Goal: Information Seeking & Learning: Check status

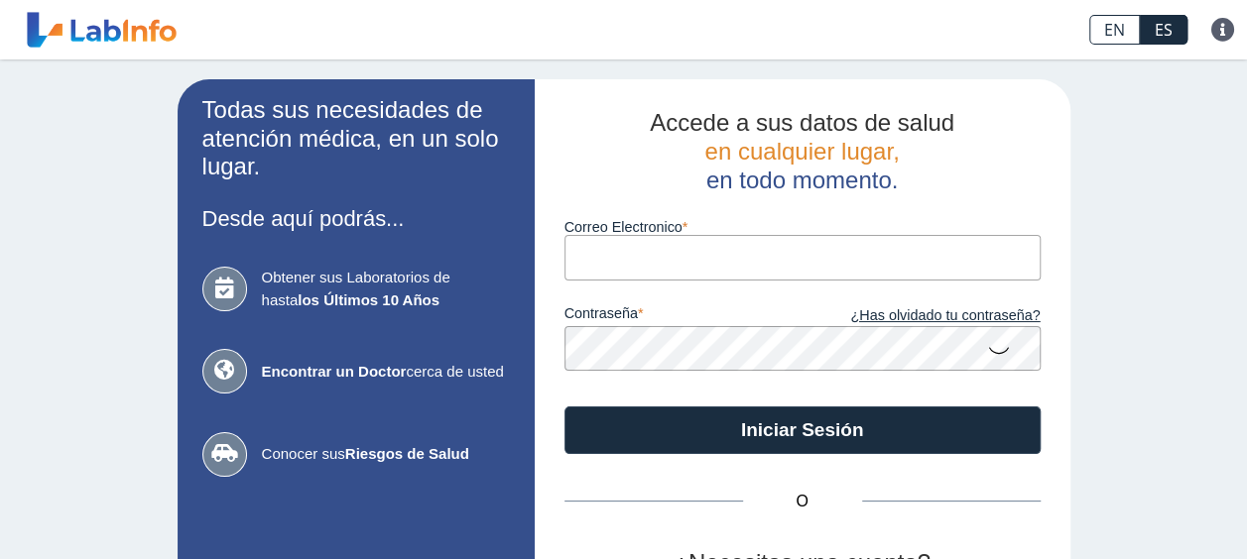
type input "[EMAIL_ADDRESS][DOMAIN_NAME]"
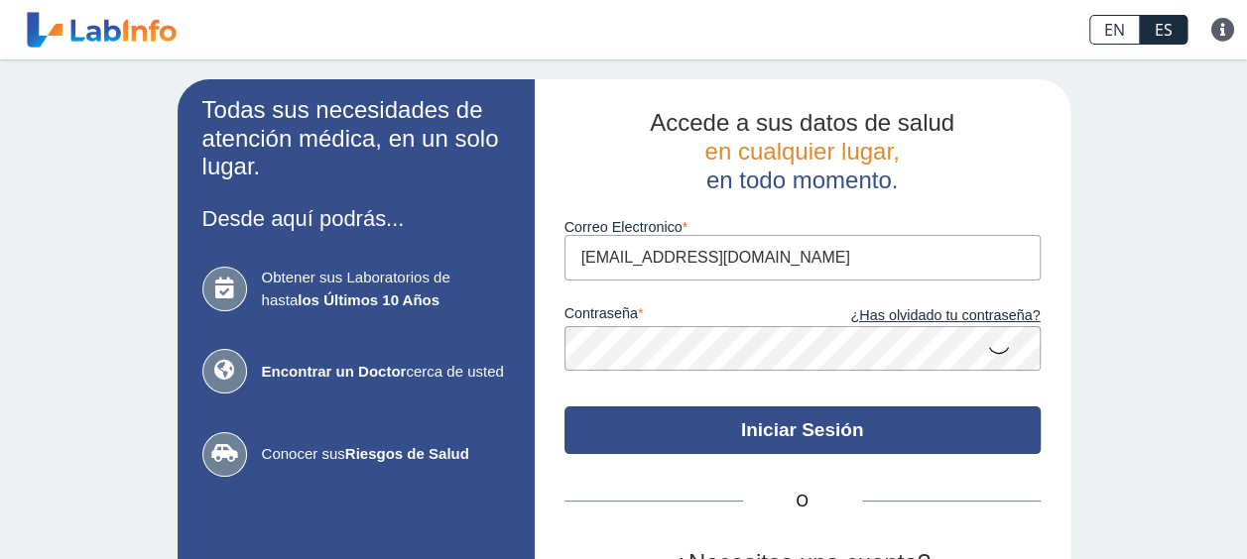
click at [791, 429] on button "Iniciar Sesión" at bounding box center [802, 431] width 476 height 48
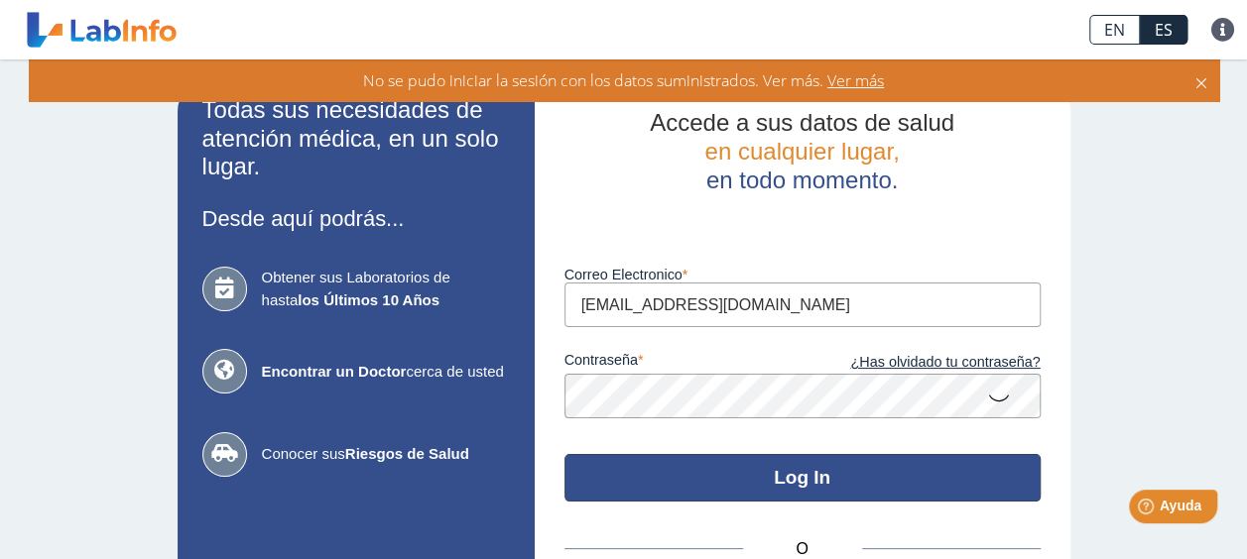
click at [763, 480] on button "Log In" at bounding box center [802, 478] width 476 height 48
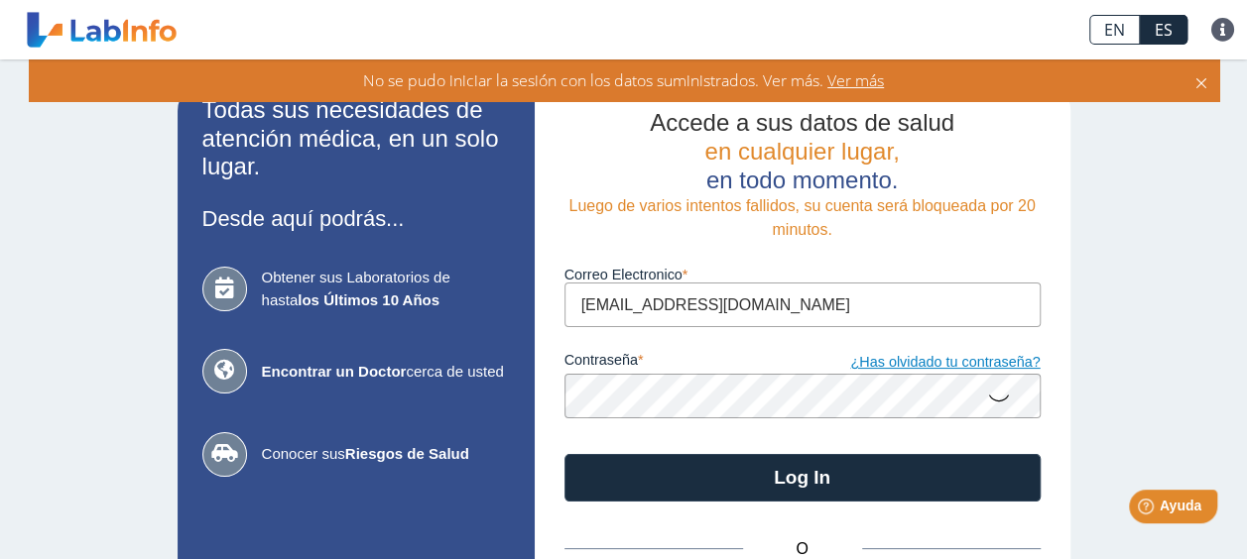
click at [958, 371] on link "¿Has olvidado tu contraseña?" at bounding box center [921, 363] width 238 height 22
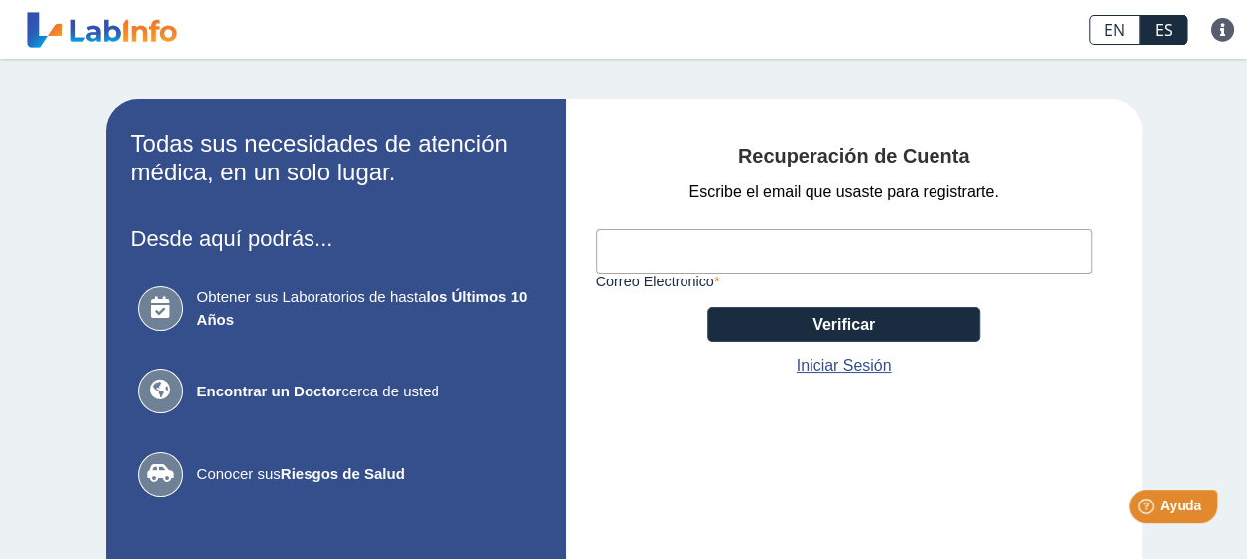
click at [867, 243] on input "Correo Electronico" at bounding box center [844, 251] width 496 height 45
type input "[EMAIL_ADDRESS][DOMAIN_NAME]"
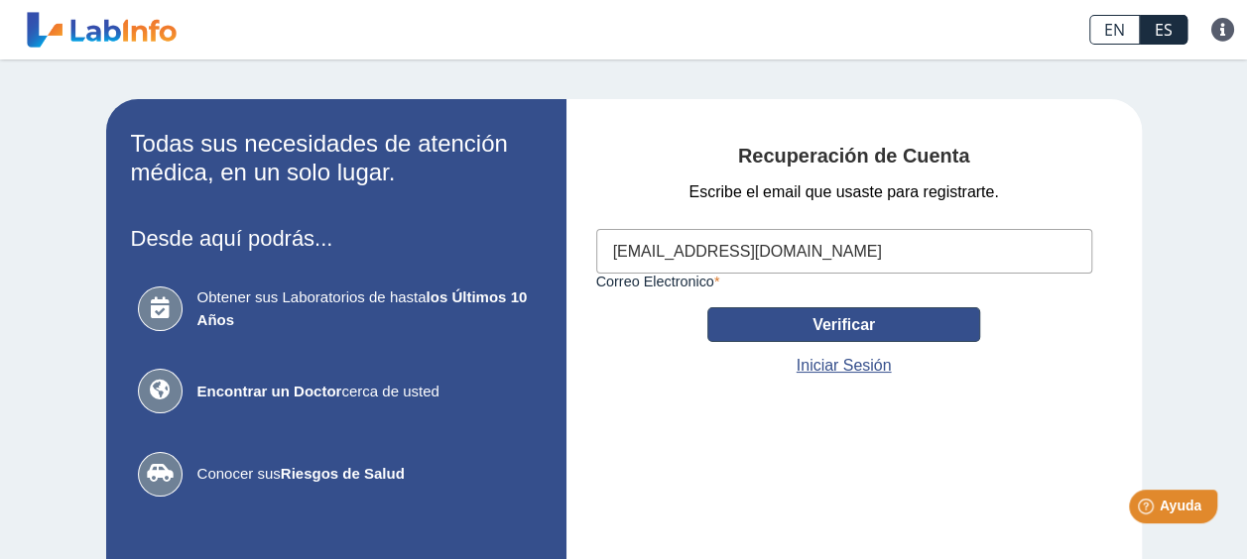
click at [818, 326] on button "Verificar" at bounding box center [843, 324] width 273 height 35
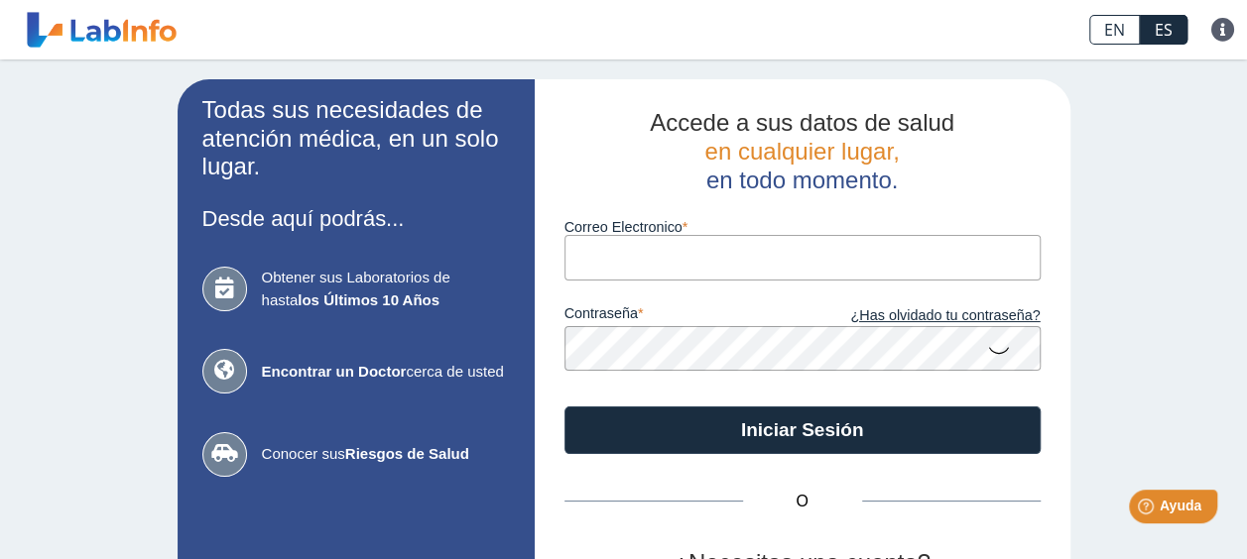
type input "[EMAIL_ADDRESS][DOMAIN_NAME]"
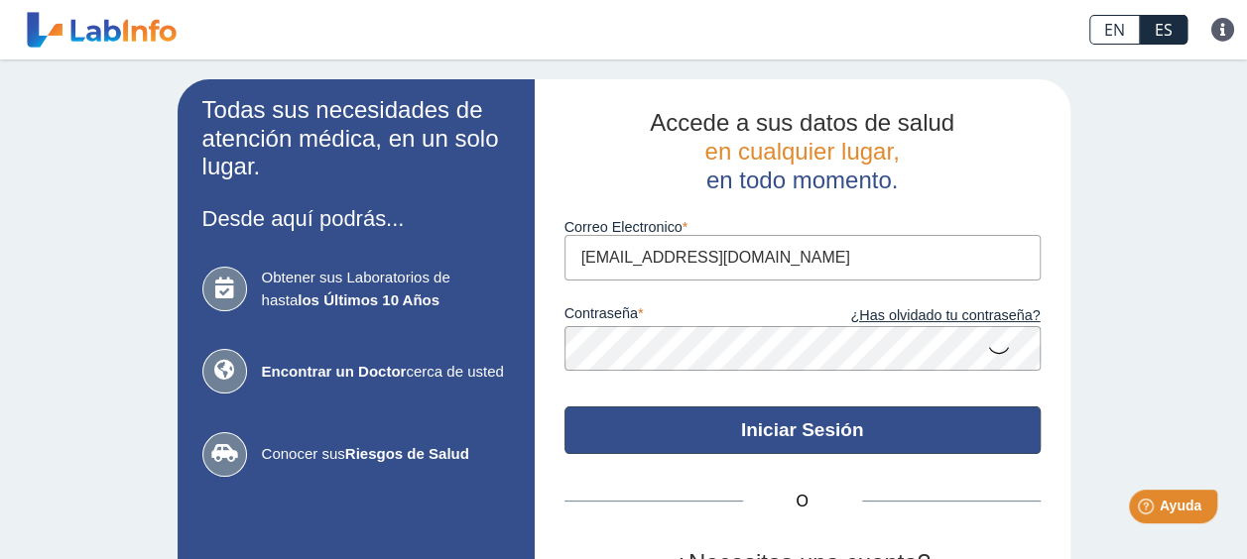
click at [795, 422] on button "Iniciar Sesión" at bounding box center [802, 431] width 476 height 48
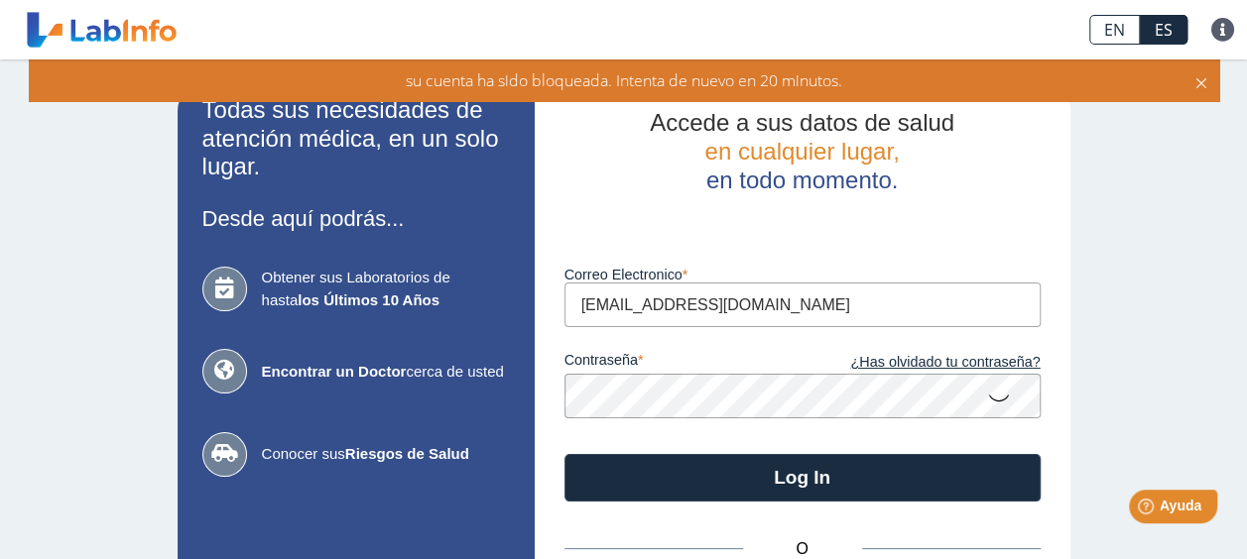
click at [989, 401] on icon at bounding box center [999, 397] width 24 height 39
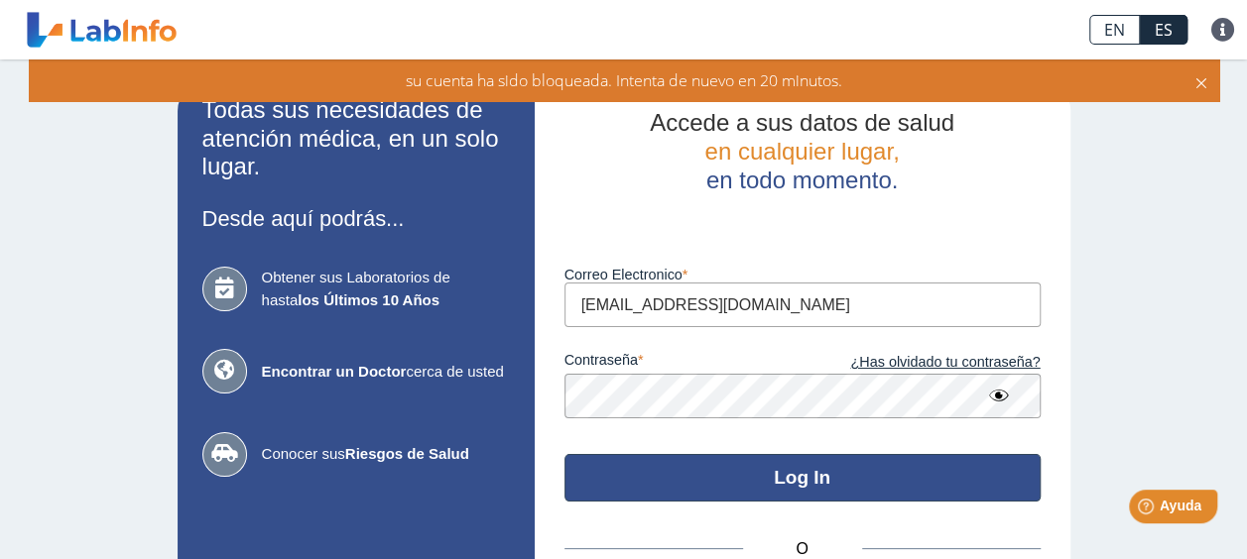
click at [708, 476] on button "Log In" at bounding box center [802, 478] width 476 height 48
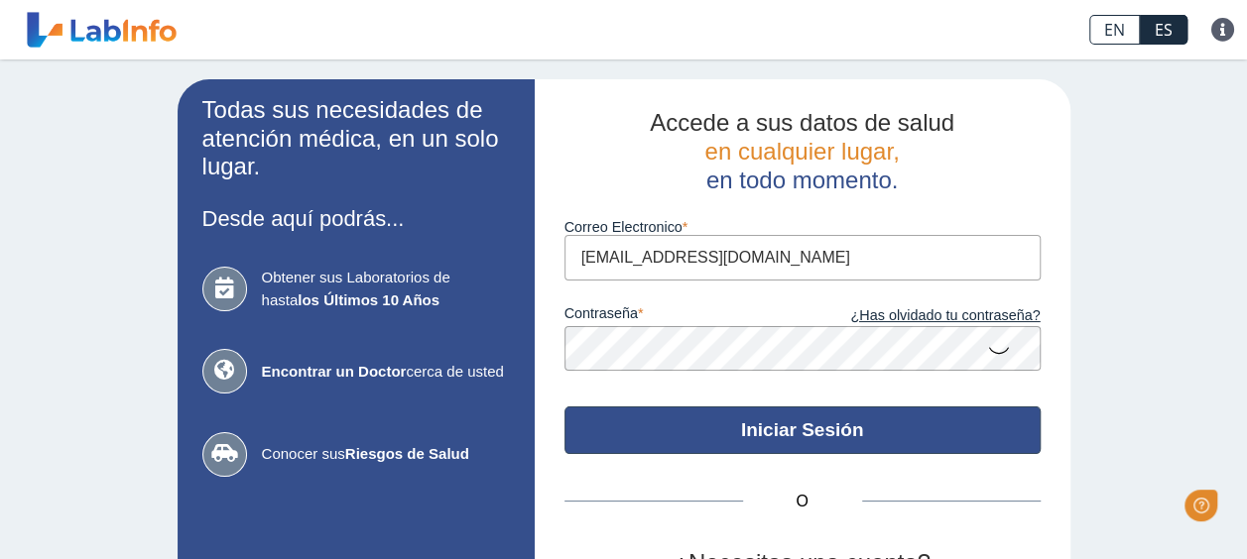
type input "[EMAIL_ADDRESS][DOMAIN_NAME]"
click at [688, 440] on button "Iniciar Sesión" at bounding box center [802, 431] width 476 height 48
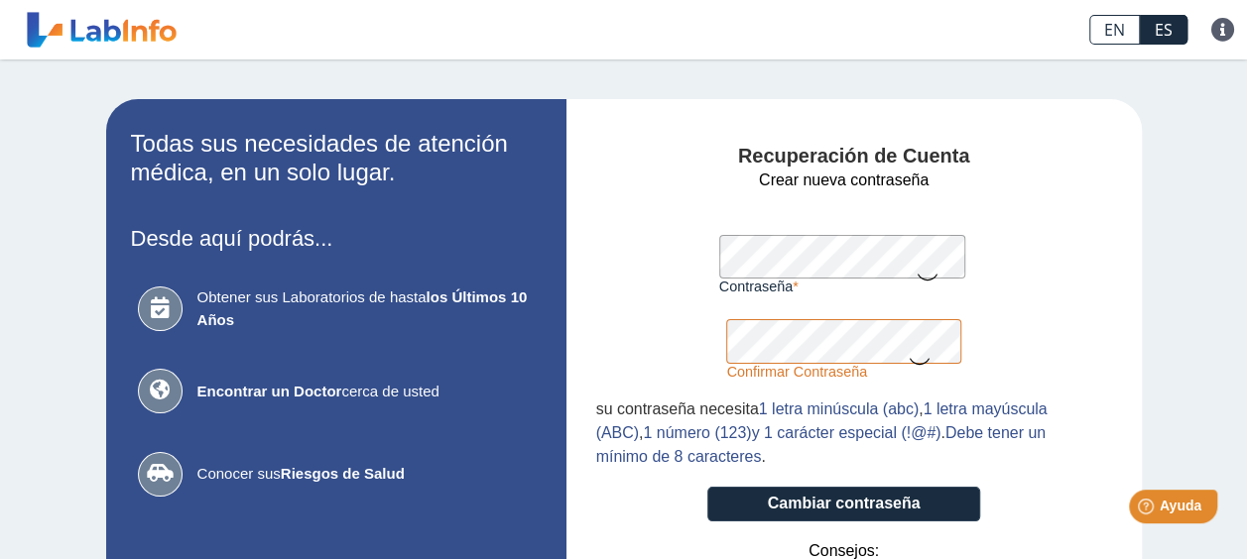
click at [707, 487] on button "Cambiar contraseña" at bounding box center [843, 504] width 273 height 35
click at [916, 260] on icon at bounding box center [926, 276] width 24 height 39
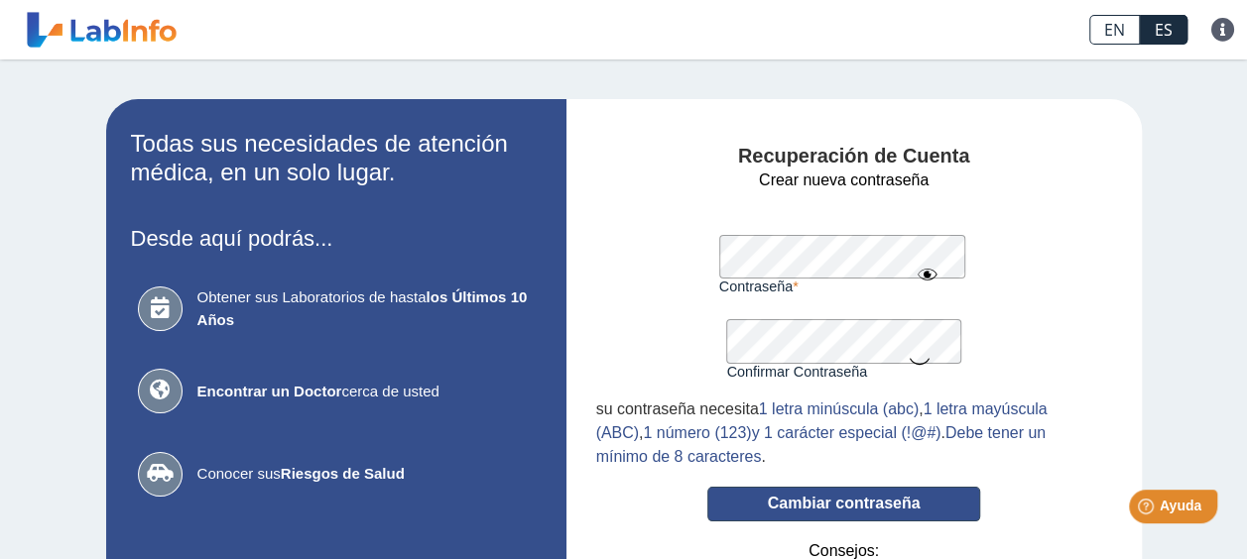
click at [939, 507] on button "Cambiar contraseña" at bounding box center [843, 504] width 273 height 35
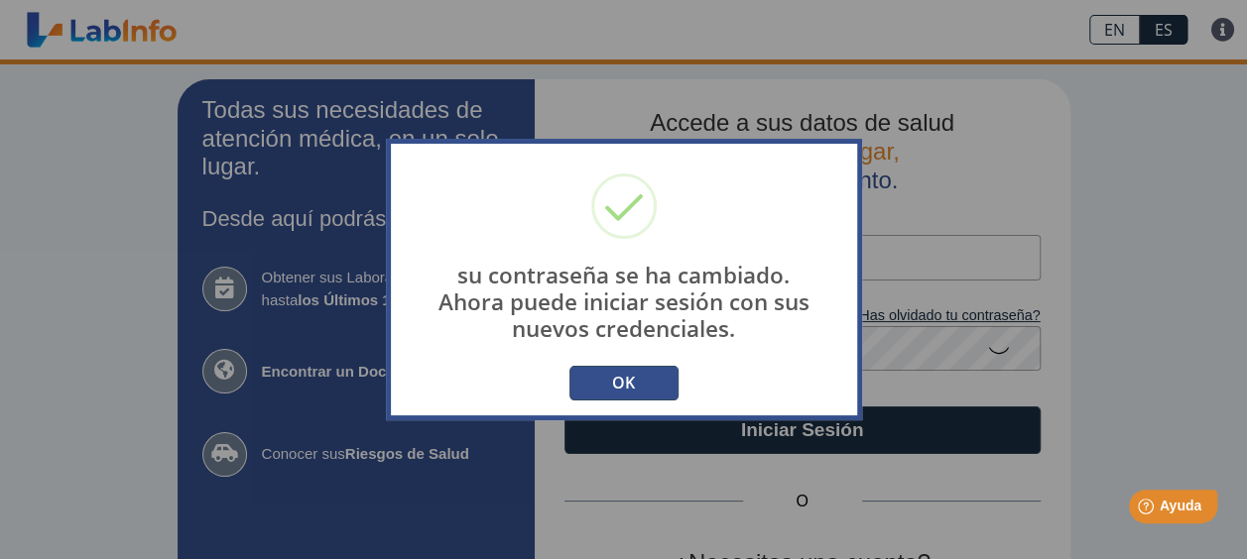
type input "[EMAIL_ADDRESS][DOMAIN_NAME]"
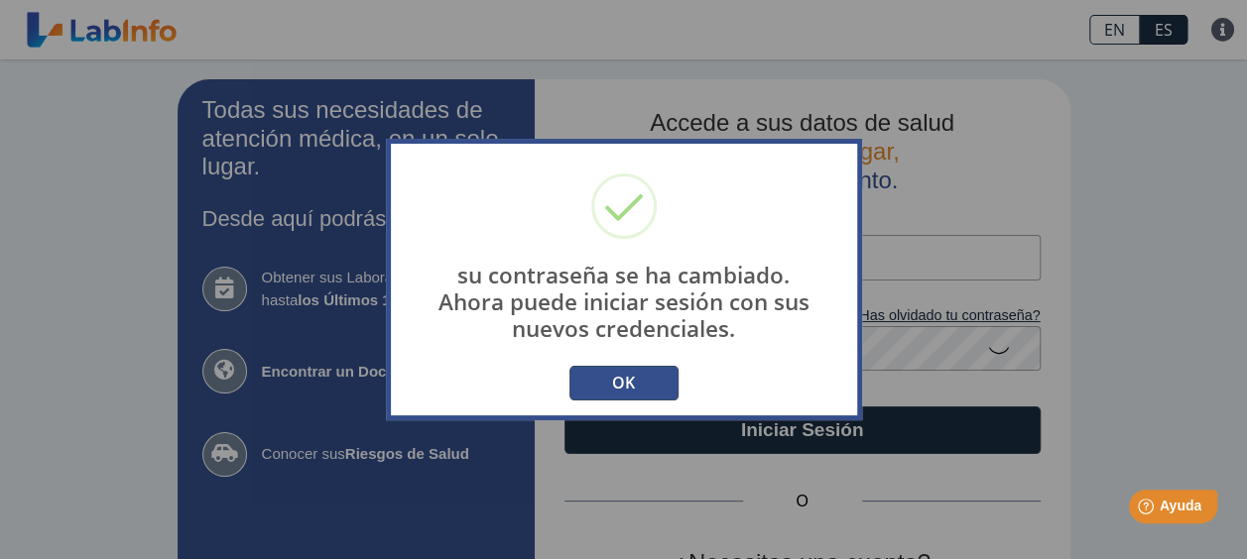
click at [652, 390] on button "OK" at bounding box center [623, 383] width 109 height 35
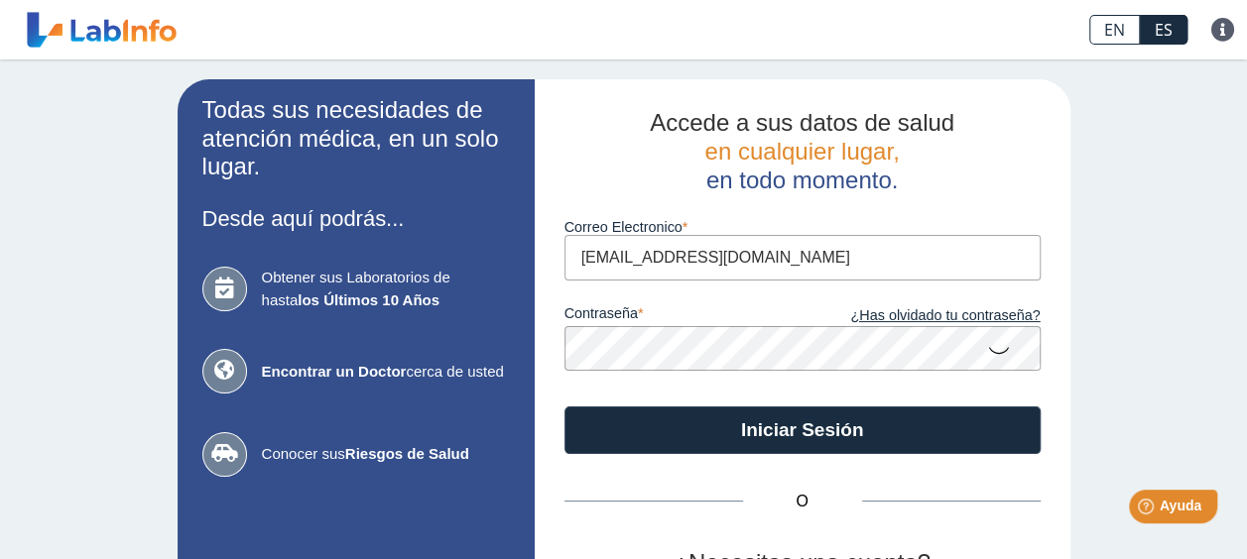
click at [988, 353] on icon at bounding box center [999, 349] width 24 height 39
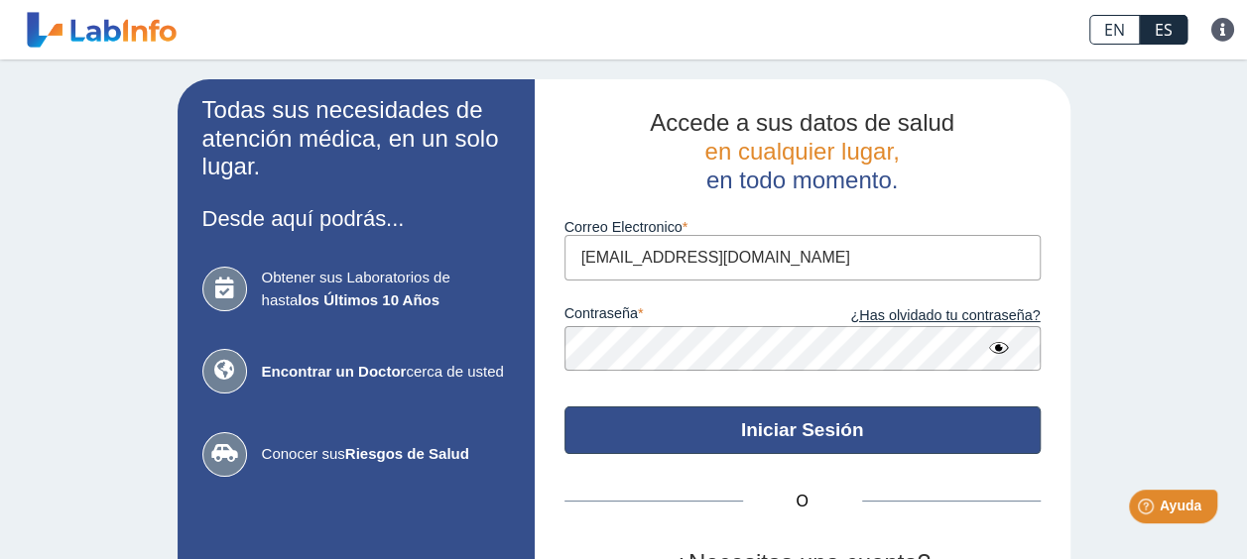
click at [863, 450] on button "Iniciar Sesión" at bounding box center [802, 431] width 476 height 48
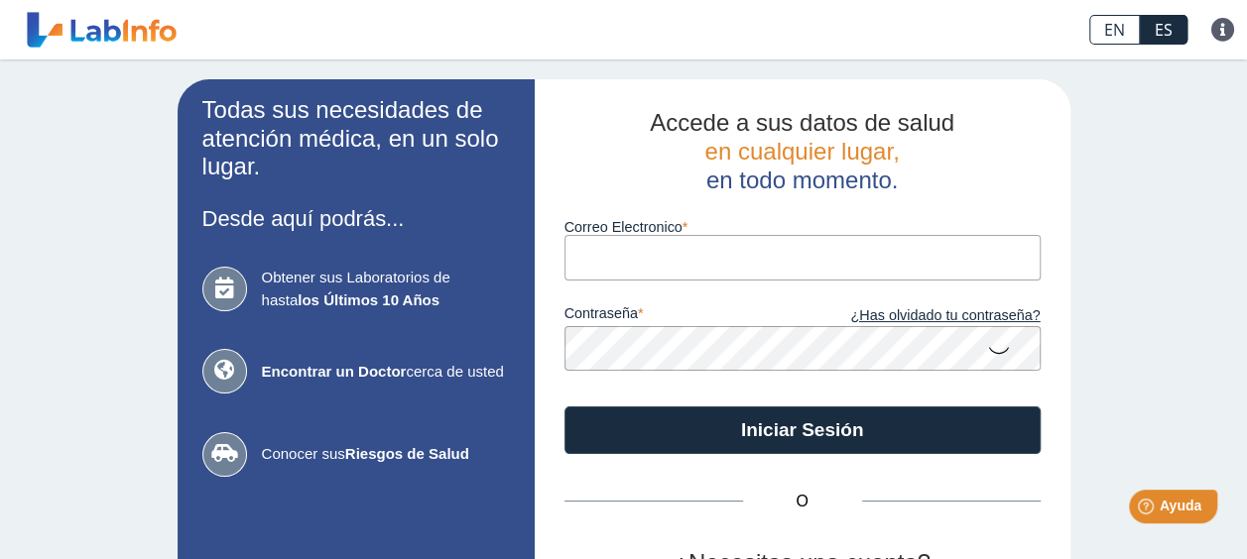
type input "[EMAIL_ADDRESS][DOMAIN_NAME]"
click at [994, 353] on icon at bounding box center [999, 349] width 24 height 39
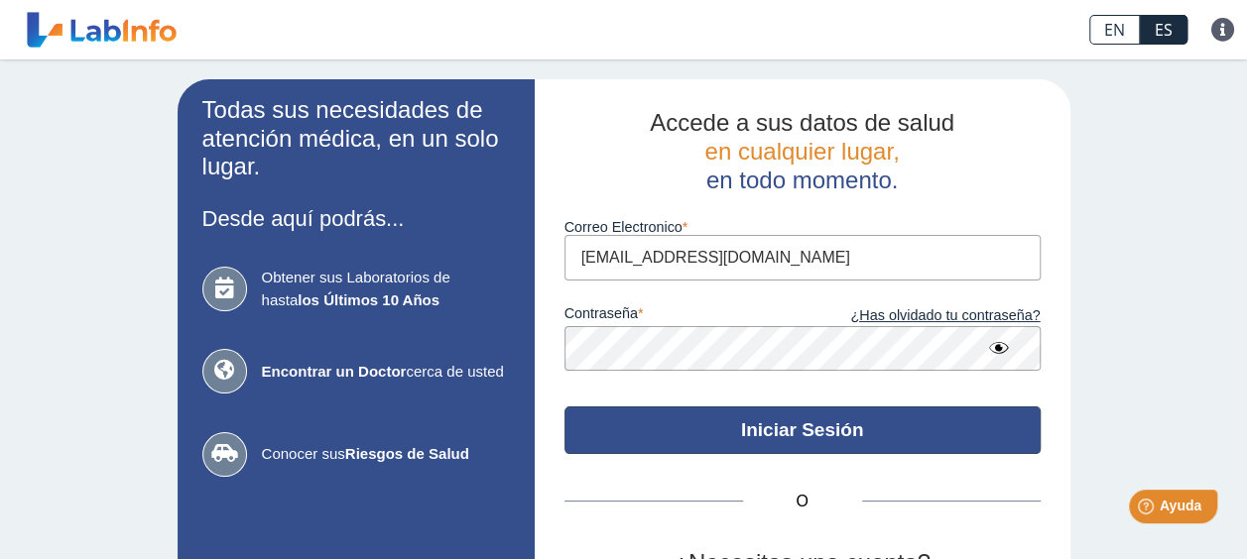
click at [848, 415] on button "Iniciar Sesión" at bounding box center [802, 431] width 476 height 48
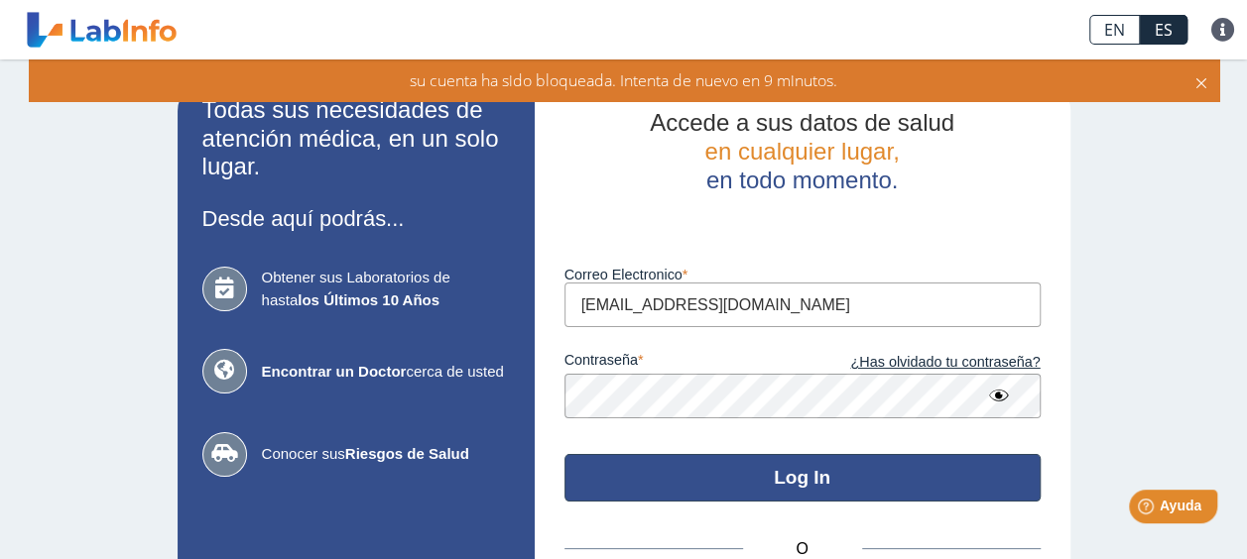
click at [891, 484] on button "Log In" at bounding box center [802, 478] width 476 height 48
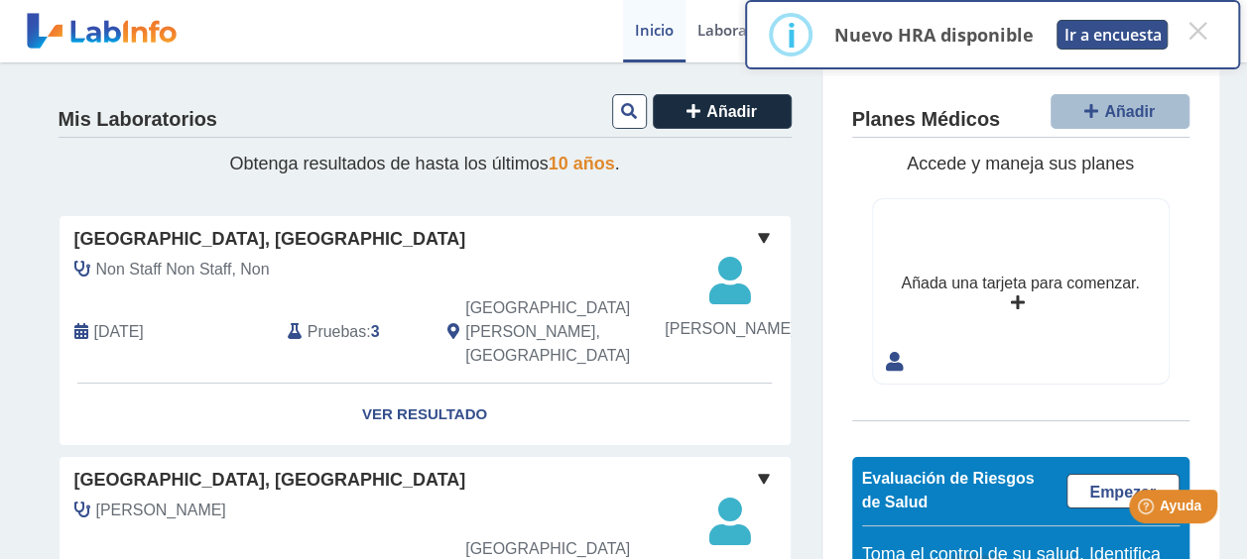
click at [1112, 43] on button "Ir a encuesta" at bounding box center [1111, 35] width 111 height 30
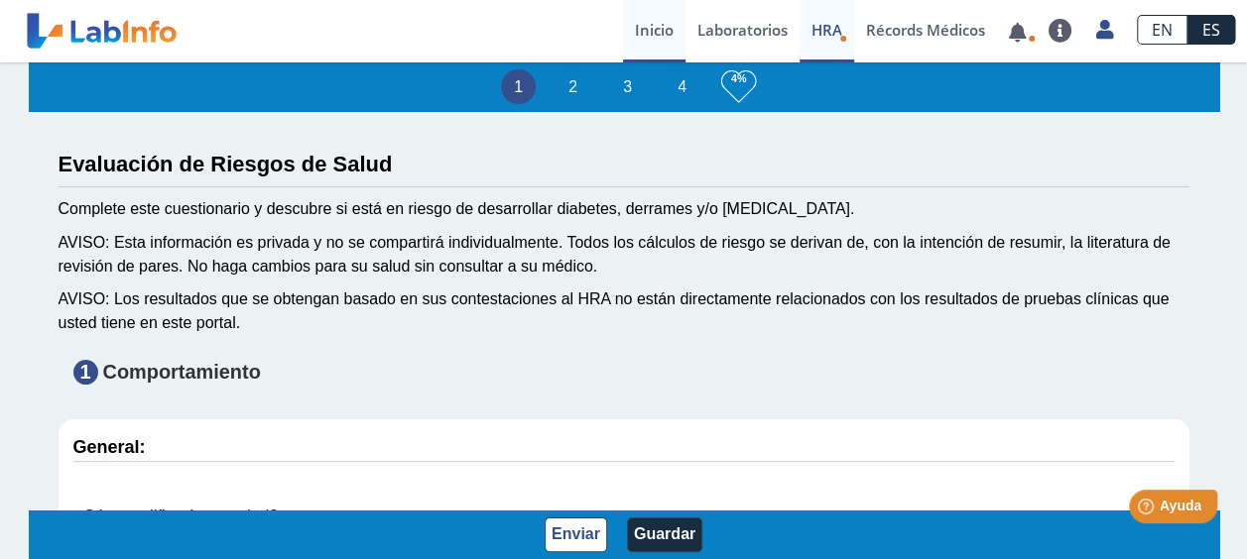
click at [643, 36] on link "Inicio" at bounding box center [654, 31] width 62 height 62
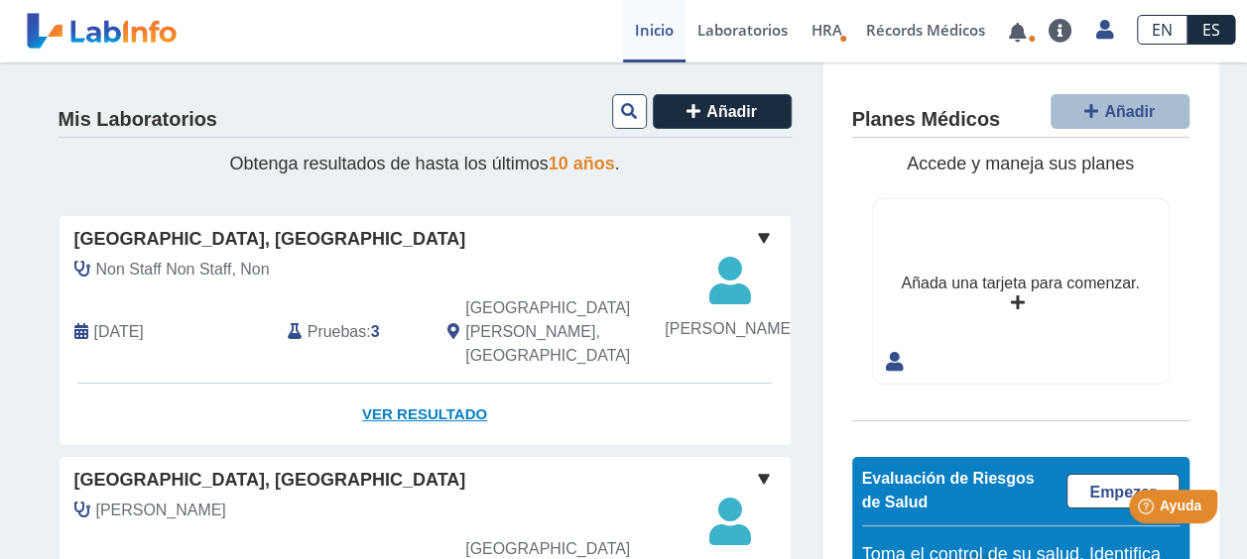
click at [433, 428] on link "Ver Resultado" at bounding box center [425, 415] width 731 height 62
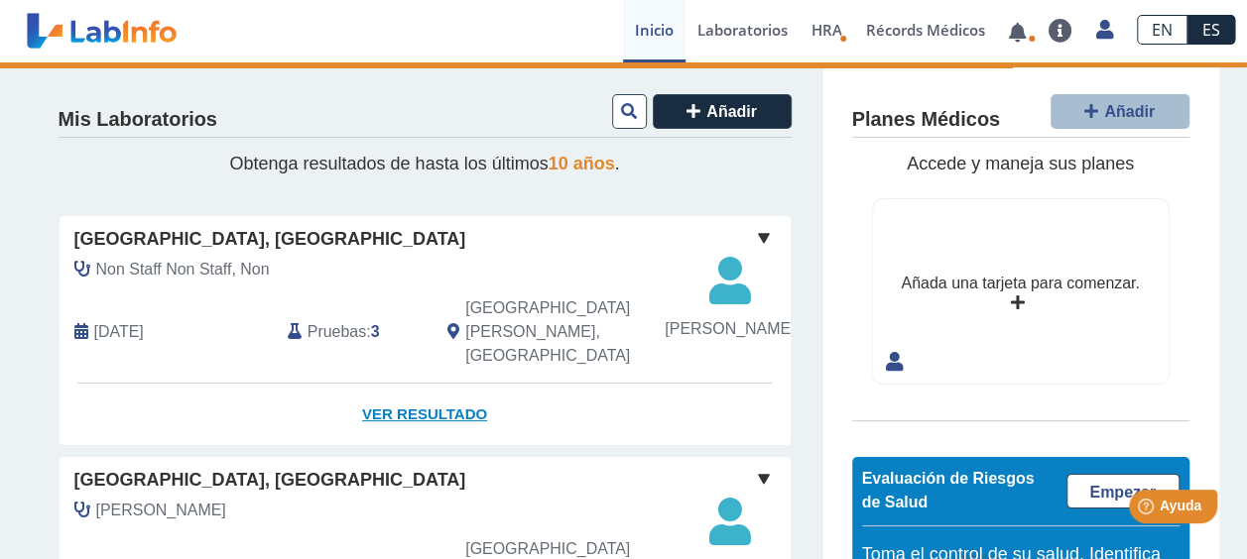
click at [439, 416] on link "Ver Resultado" at bounding box center [425, 415] width 731 height 62
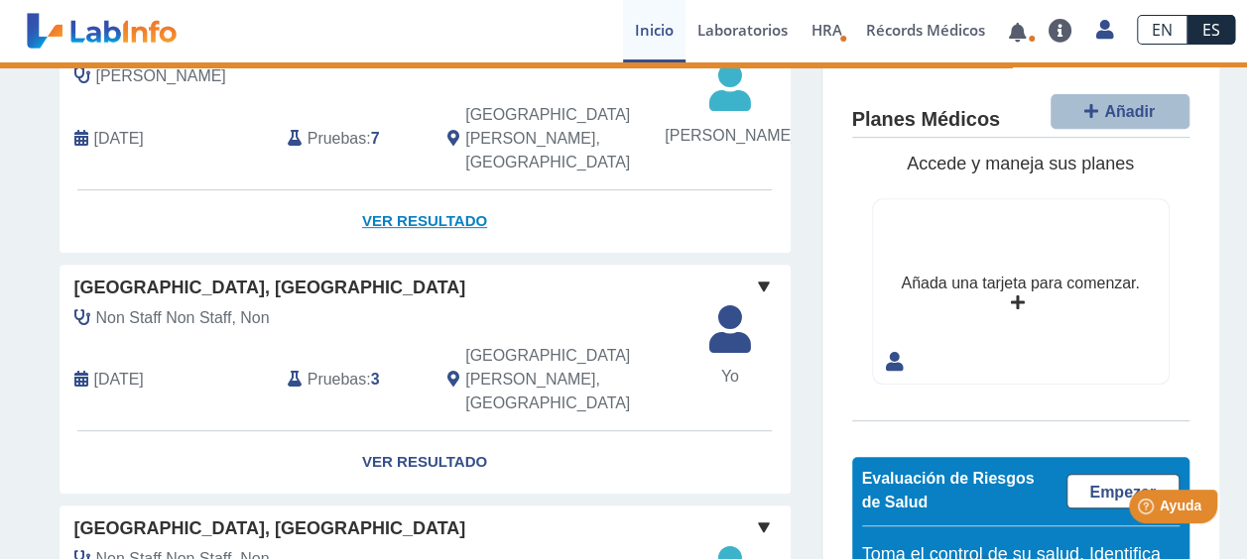
click at [401, 229] on link "Ver Resultado" at bounding box center [425, 221] width 731 height 62
click at [431, 232] on link "Ver Resultado" at bounding box center [425, 221] width 731 height 62
click at [386, 227] on link "Ver Resultado" at bounding box center [425, 221] width 731 height 62
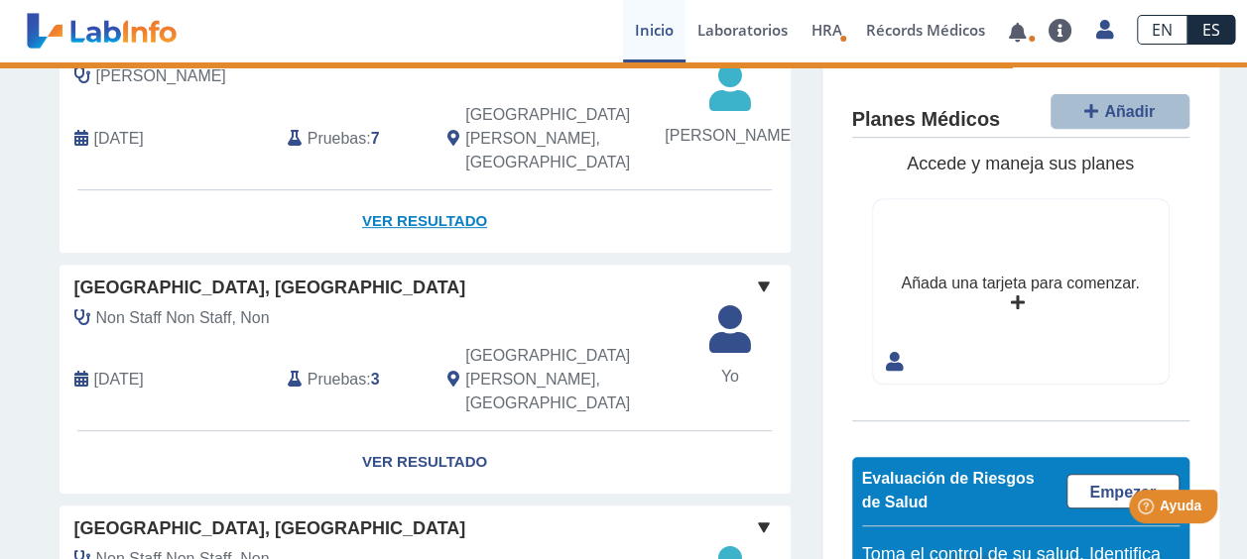
click at [440, 220] on link "Ver Resultado" at bounding box center [425, 221] width 731 height 62
click at [426, 436] on link "Ver Resultado" at bounding box center [425, 462] width 731 height 62
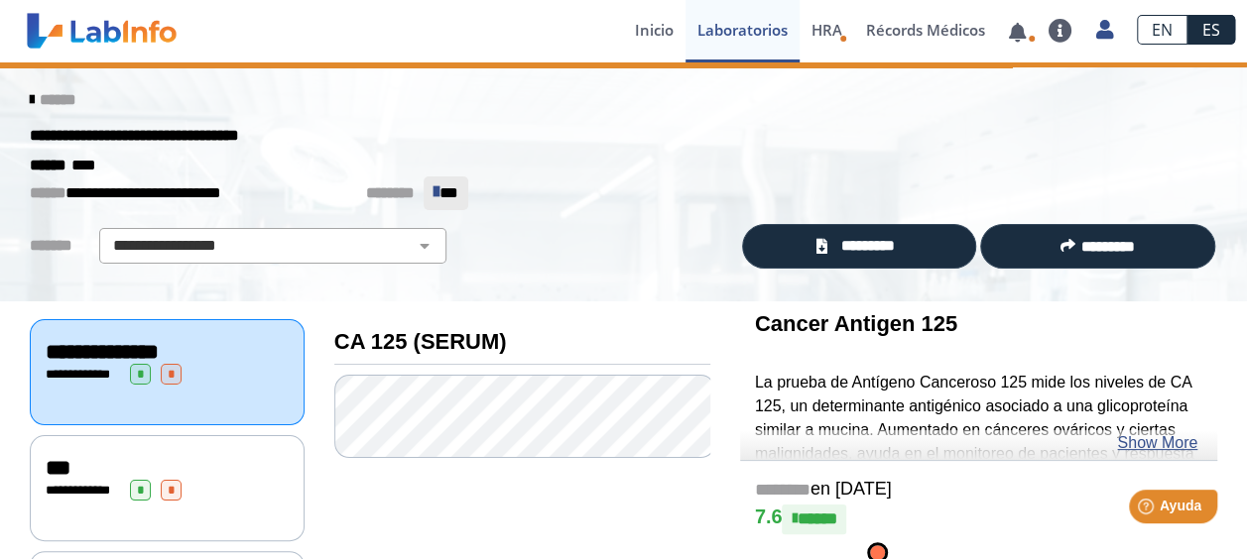
click at [30, 100] on icon at bounding box center [32, 100] width 4 height 16
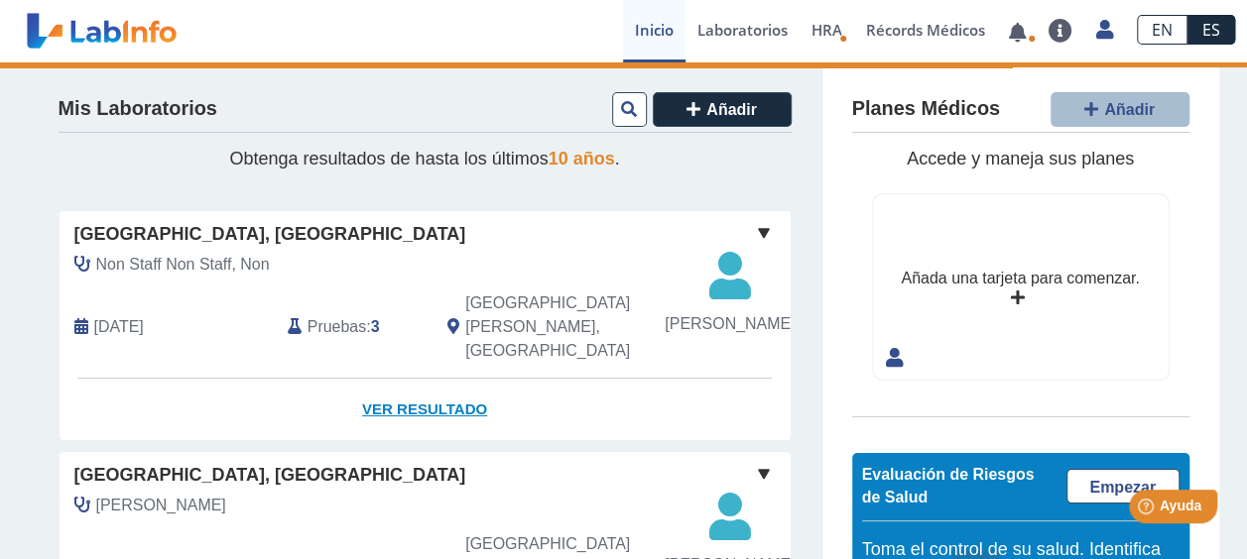
click at [405, 414] on link "Ver Resultado" at bounding box center [425, 410] width 731 height 62
click at [722, 286] on icon at bounding box center [729, 283] width 130 height 60
click at [402, 421] on link "Ver Resultado" at bounding box center [425, 410] width 731 height 62
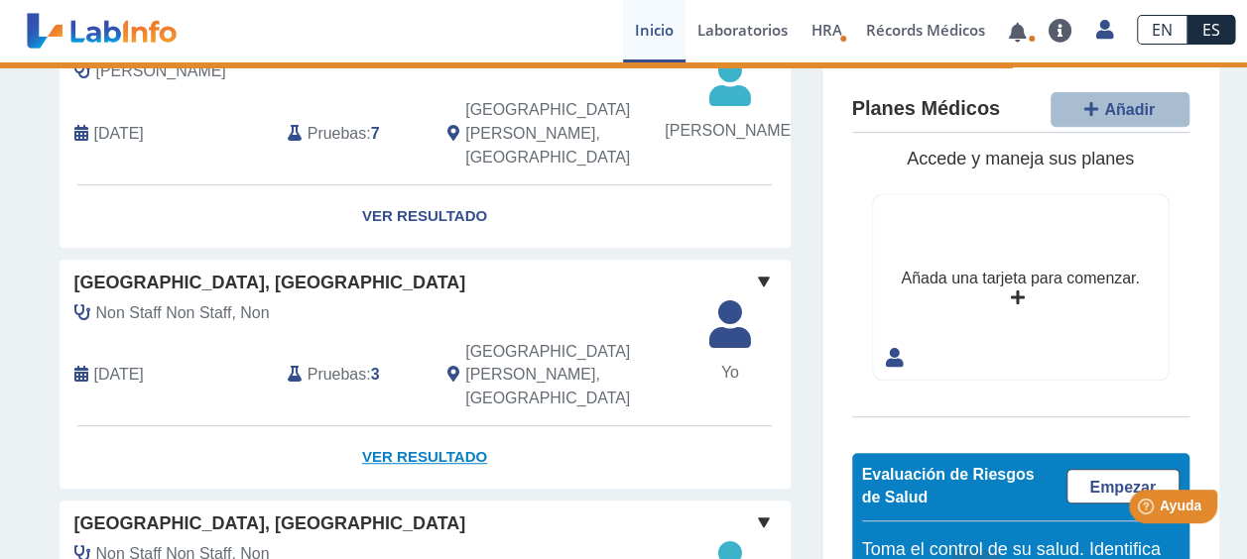
click at [458, 436] on link "Ver Resultado" at bounding box center [425, 457] width 731 height 62
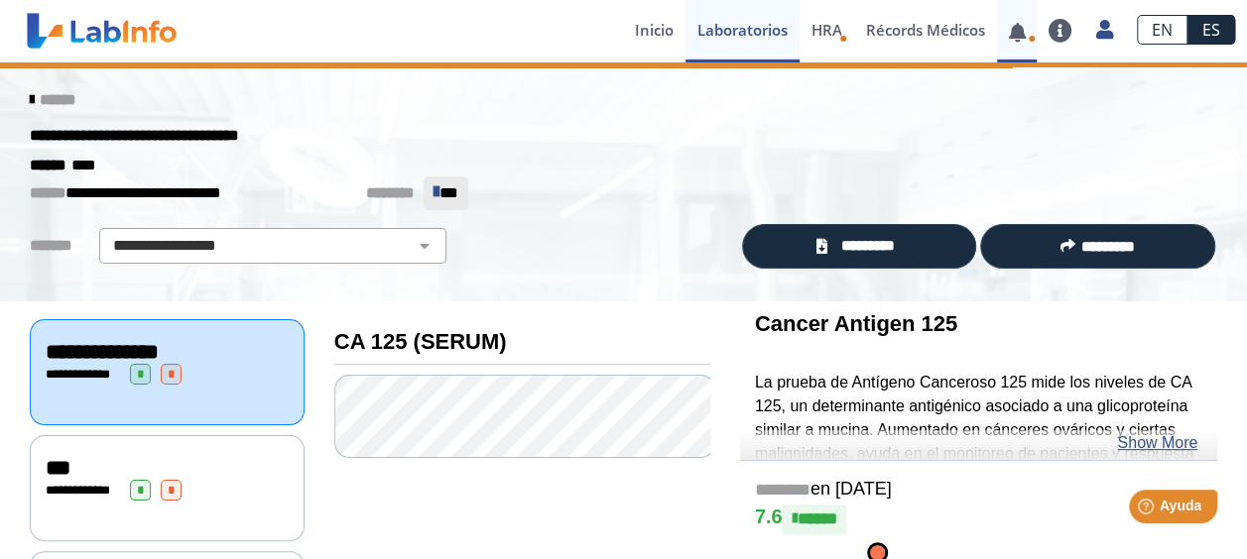
click at [1018, 33] on link at bounding box center [1017, 32] width 41 height 15
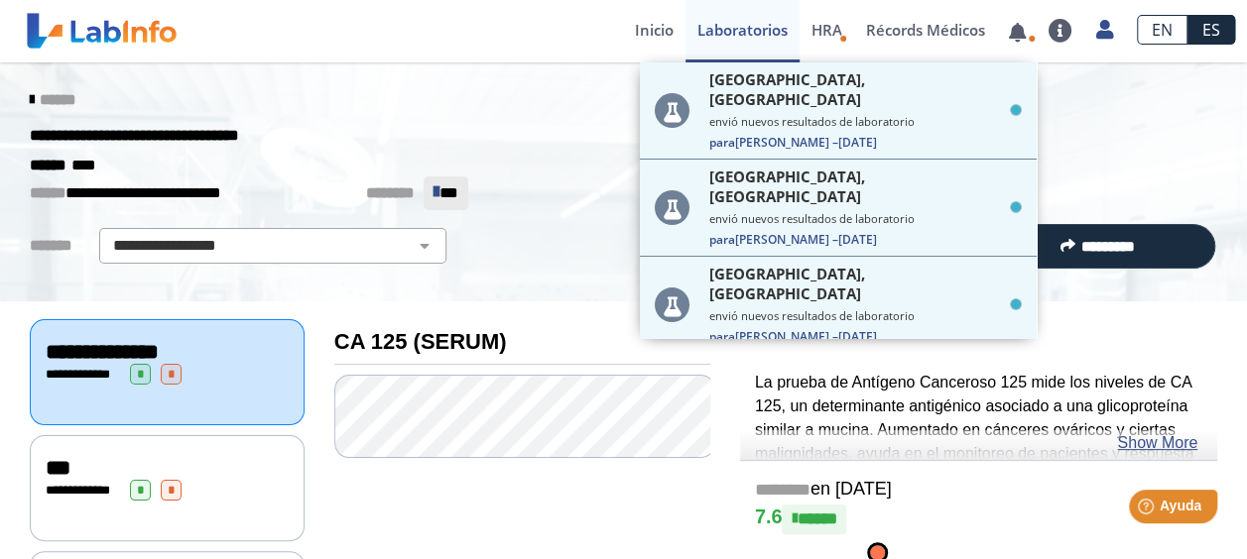
click at [311, 169] on div "****** ****" at bounding box center [623, 166] width 1217 height 24
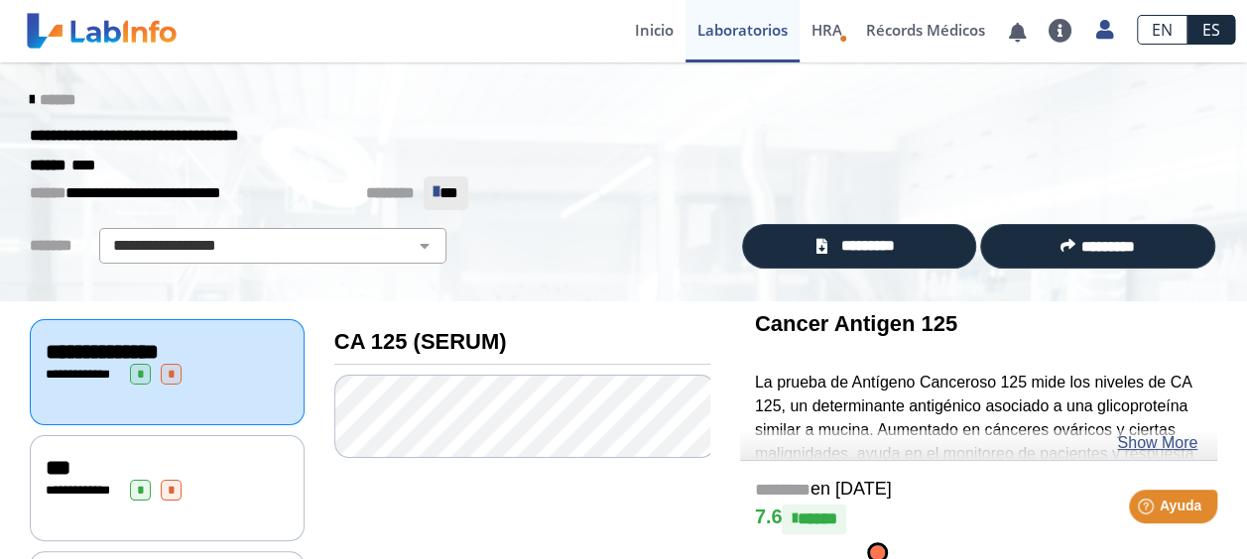
click at [30, 105] on icon at bounding box center [32, 100] width 4 height 16
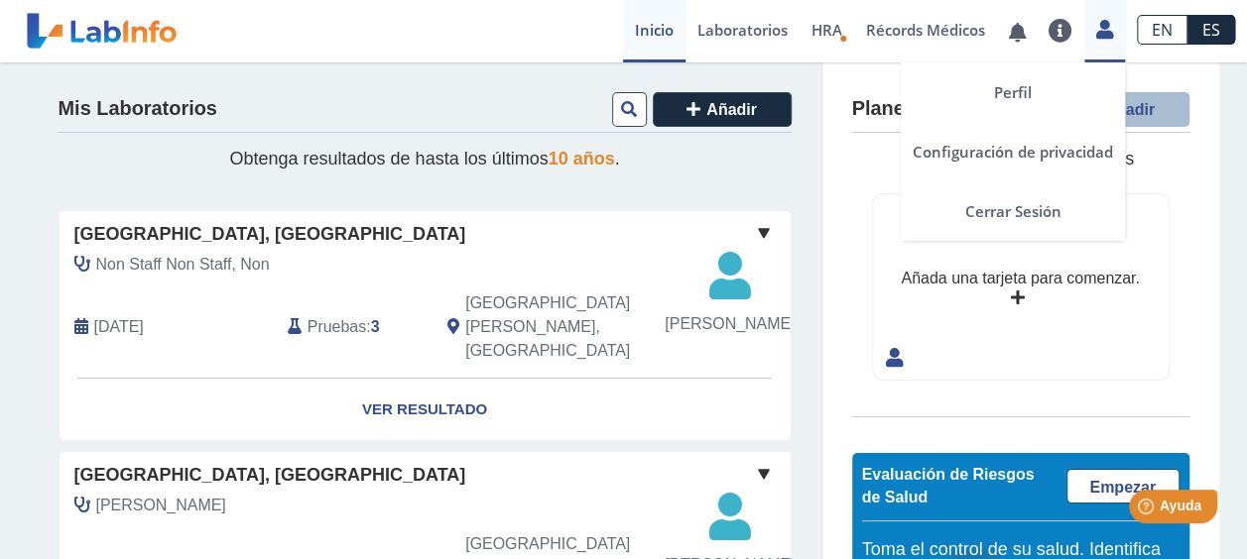
click at [1104, 30] on icon at bounding box center [1104, 29] width 17 height 15
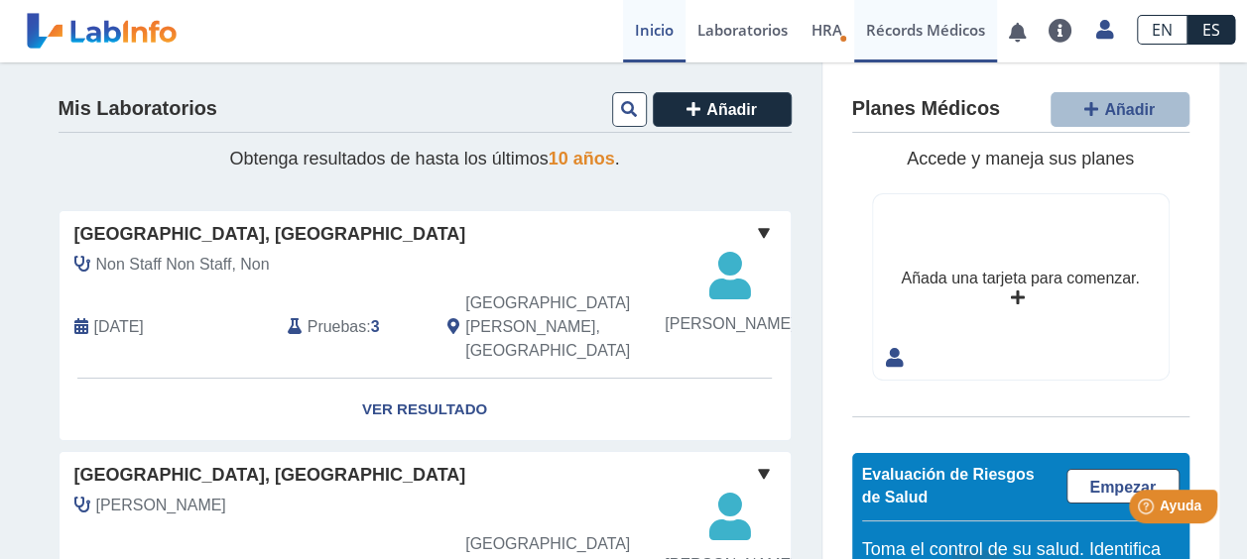
click at [909, 27] on link "Récords Médicos" at bounding box center [925, 31] width 143 height 62
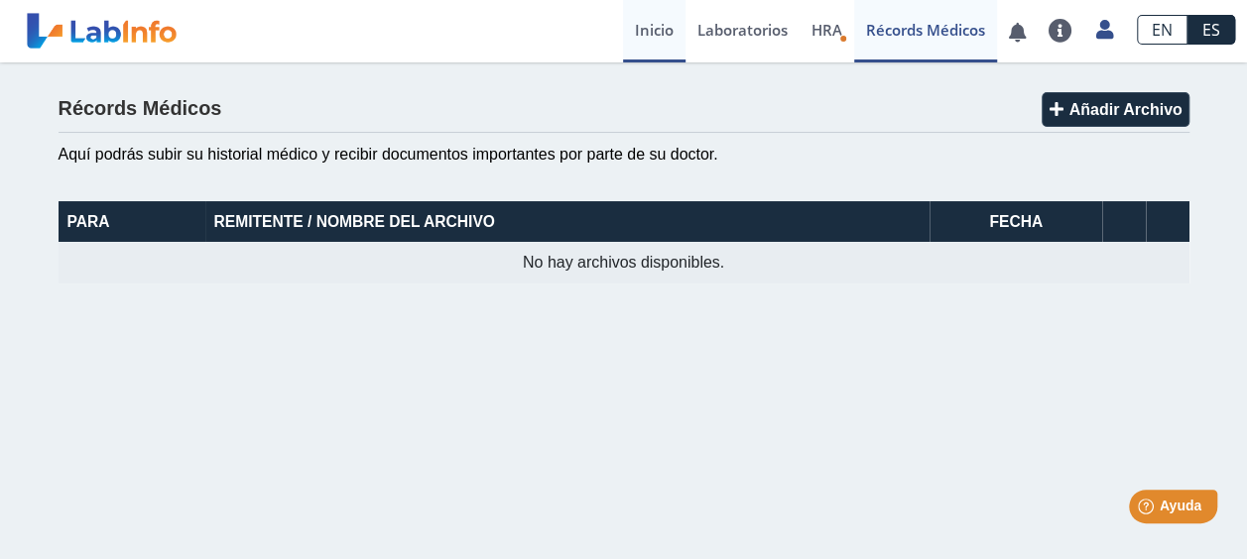
click at [629, 36] on link "Inicio" at bounding box center [654, 31] width 62 height 62
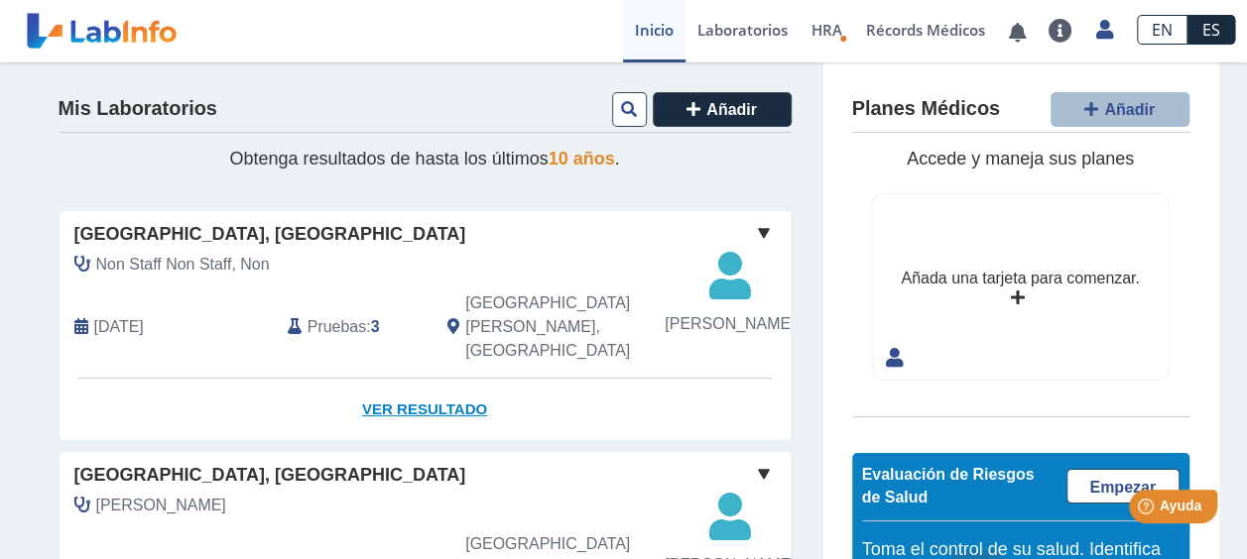
click at [430, 401] on link "Ver Resultado" at bounding box center [425, 410] width 731 height 62
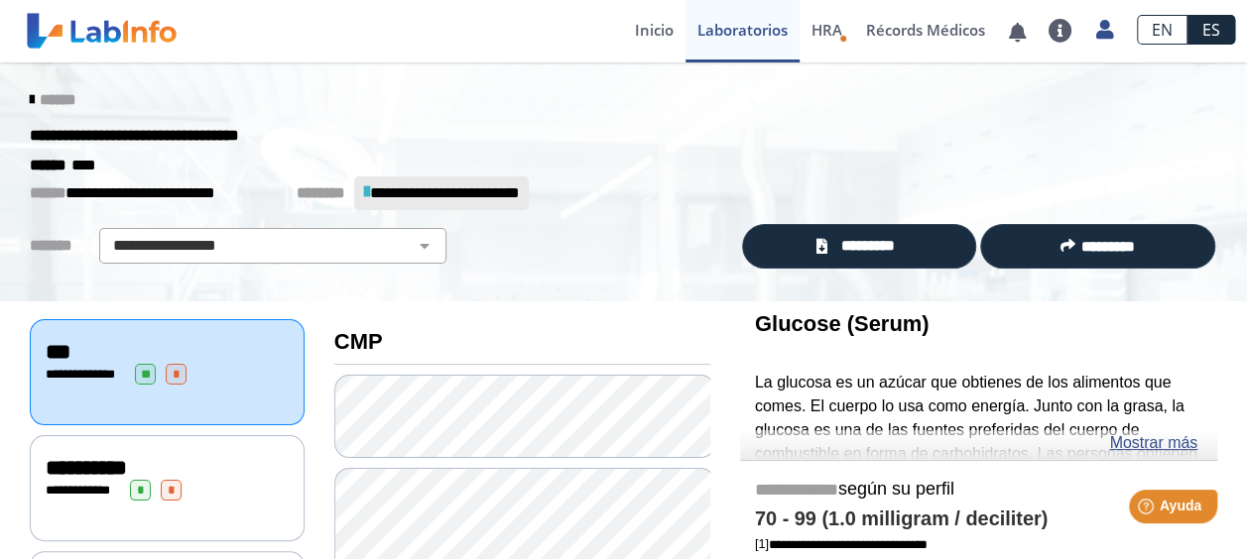
click at [885, 220] on div "**********" at bounding box center [623, 182] width 1247 height 240
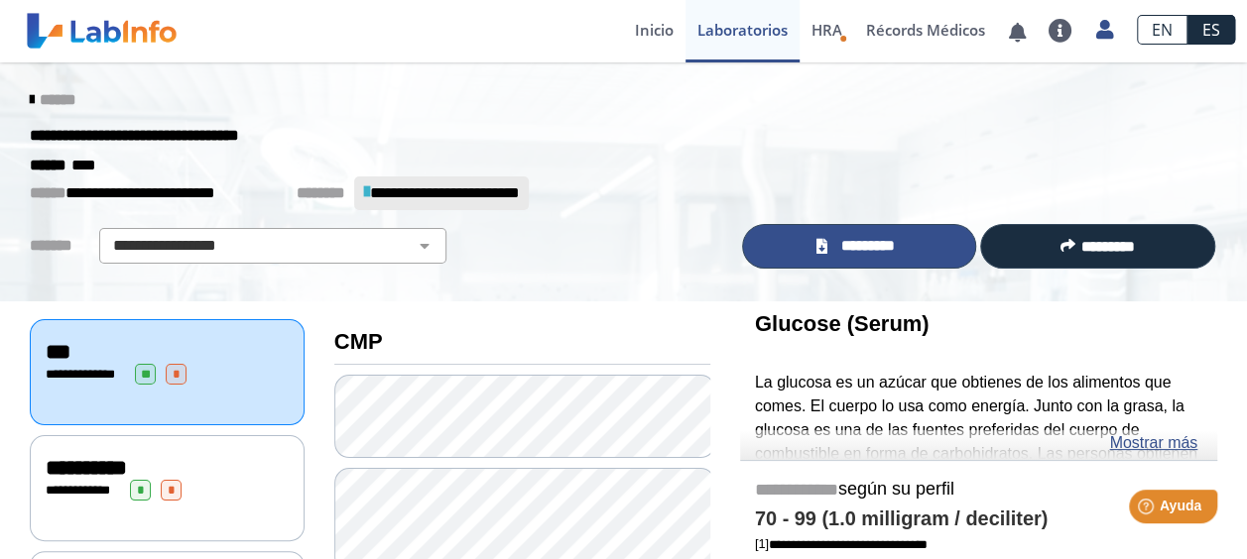
click at [877, 256] on span "*********" at bounding box center [867, 246] width 68 height 23
click at [897, 258] on link "*********" at bounding box center [859, 246] width 235 height 45
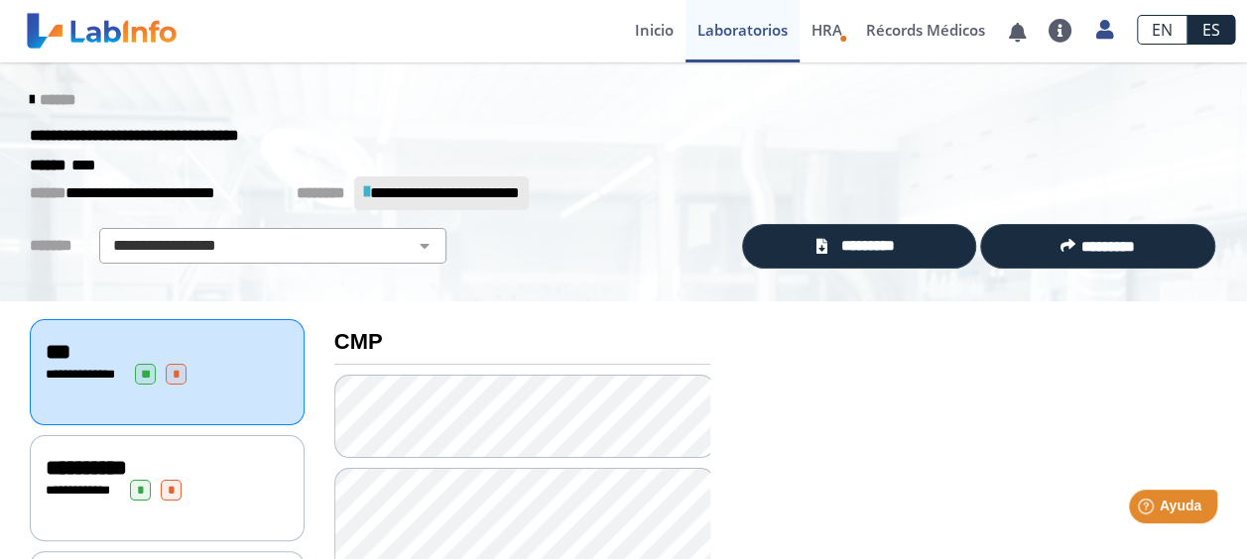
click at [39, 88] on div "******" at bounding box center [623, 100] width 1217 height 36
click at [30, 102] on icon at bounding box center [32, 100] width 4 height 16
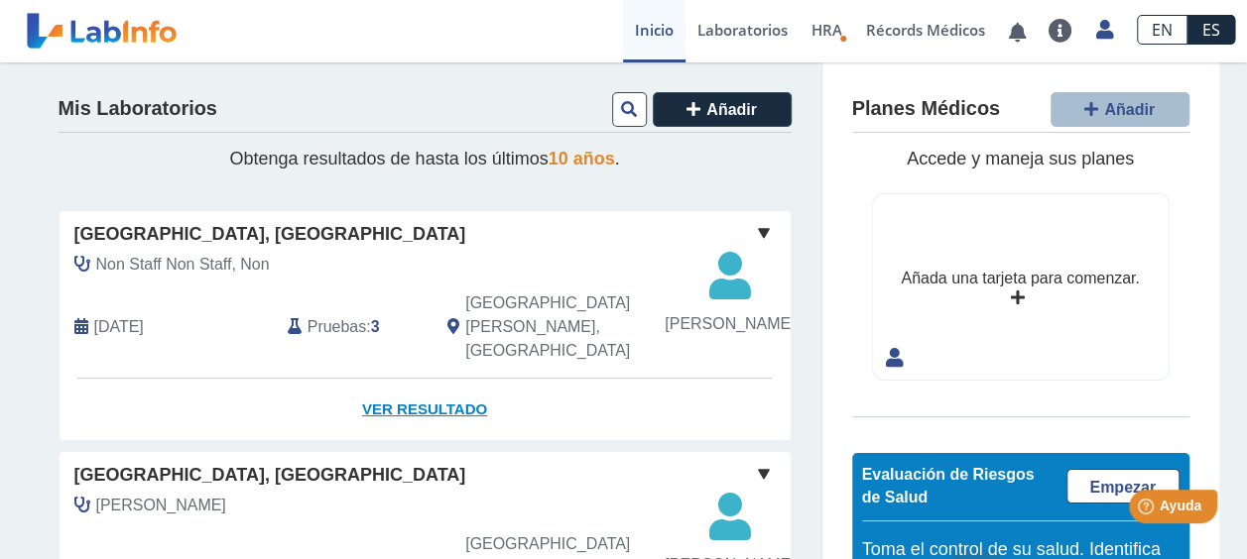
click at [459, 414] on link "Ver Resultado" at bounding box center [425, 410] width 731 height 62
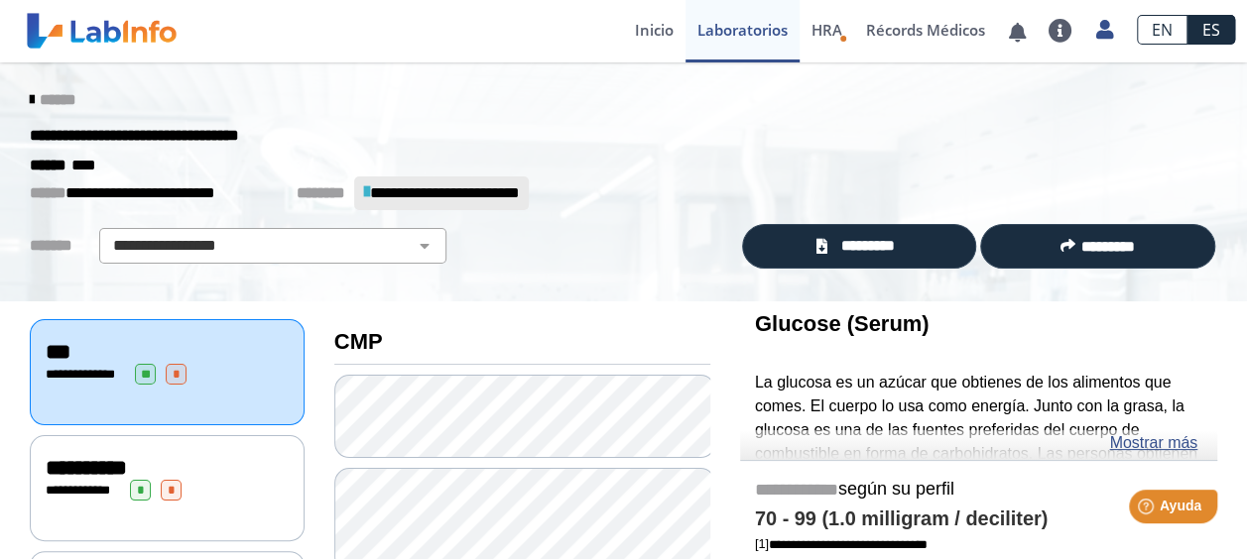
click at [30, 101] on icon at bounding box center [32, 100] width 4 height 16
